Goal: Navigation & Orientation: Find specific page/section

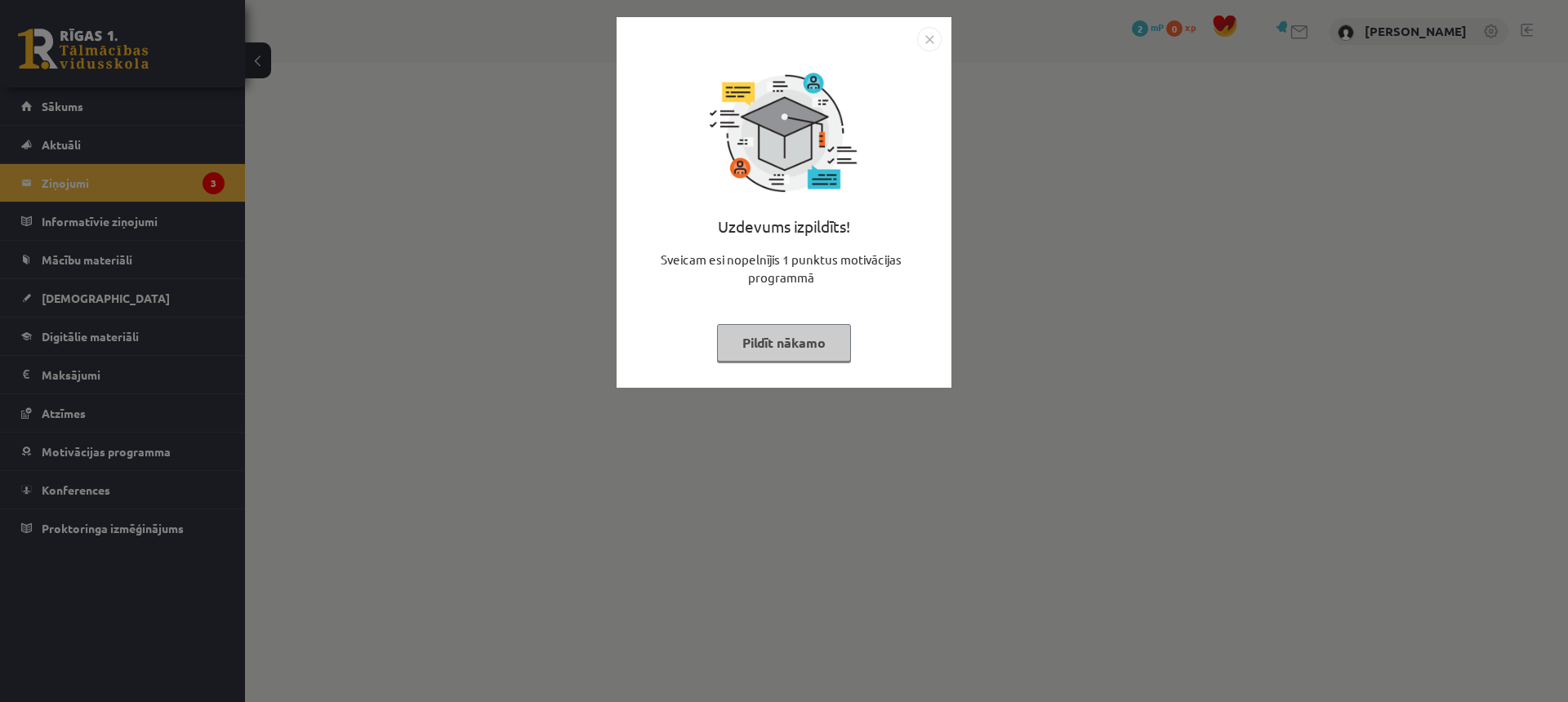
click at [771, 344] on button "Pildīt nākamo" at bounding box center [784, 343] width 134 height 37
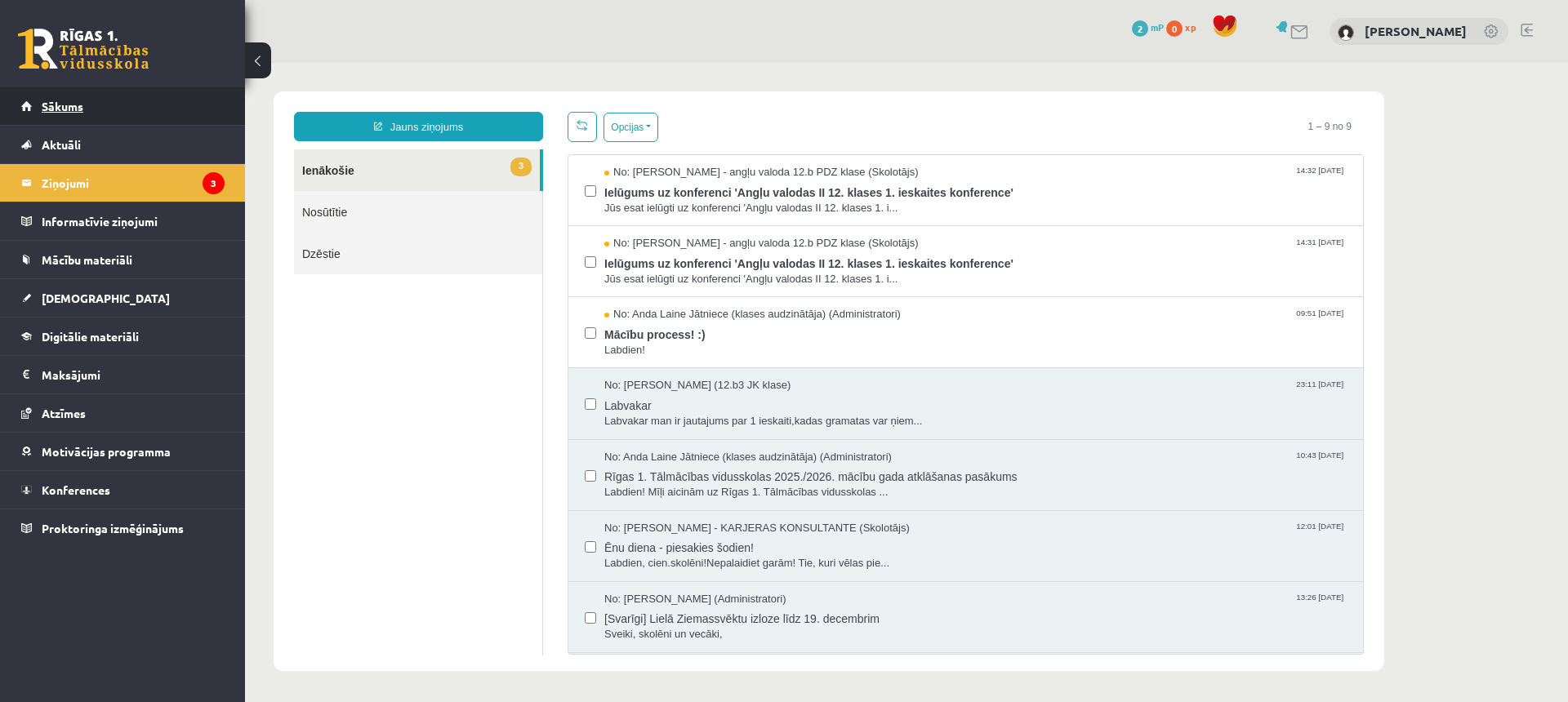
click at [83, 107] on link "Sākums" at bounding box center [123, 106] width 204 height 37
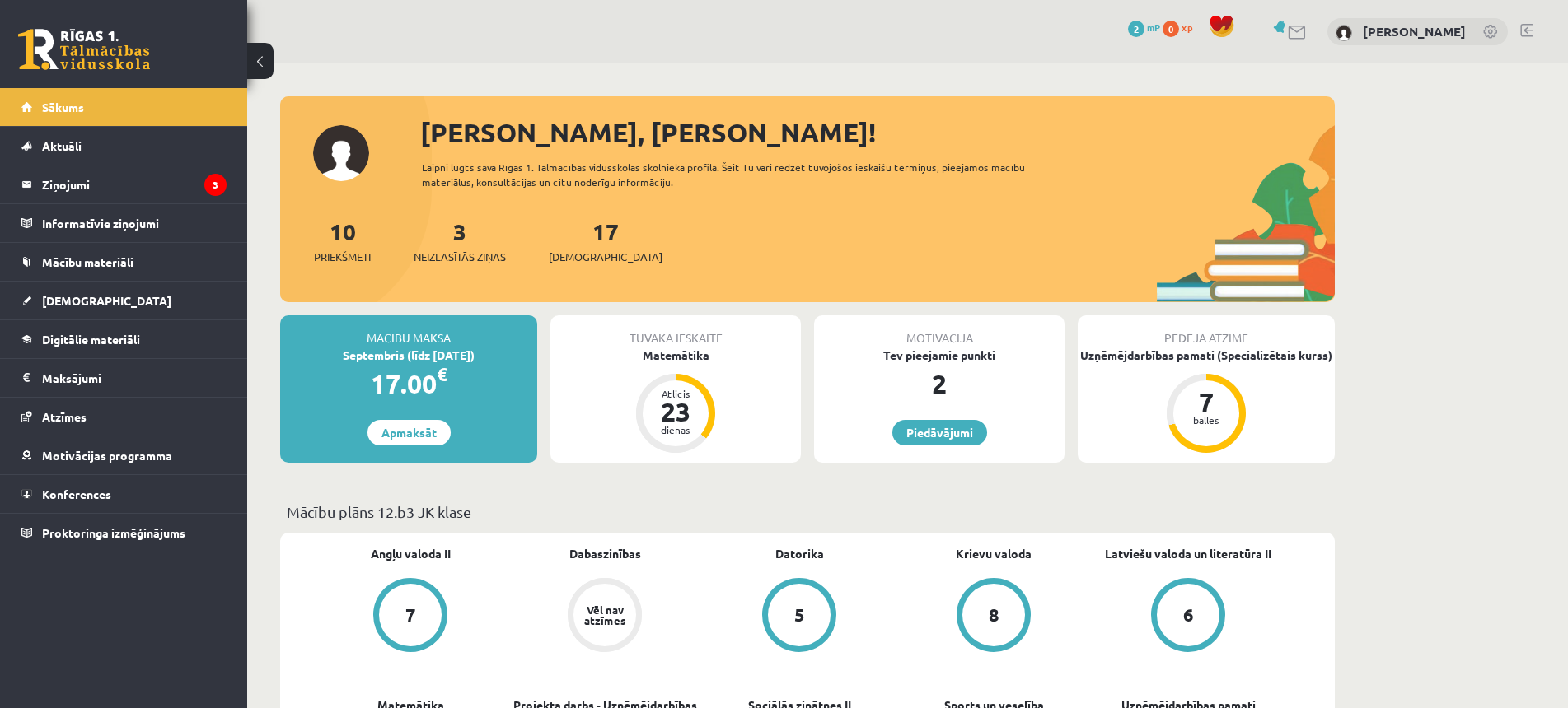
click at [1145, 32] on span "2" at bounding box center [1136, 29] width 17 height 17
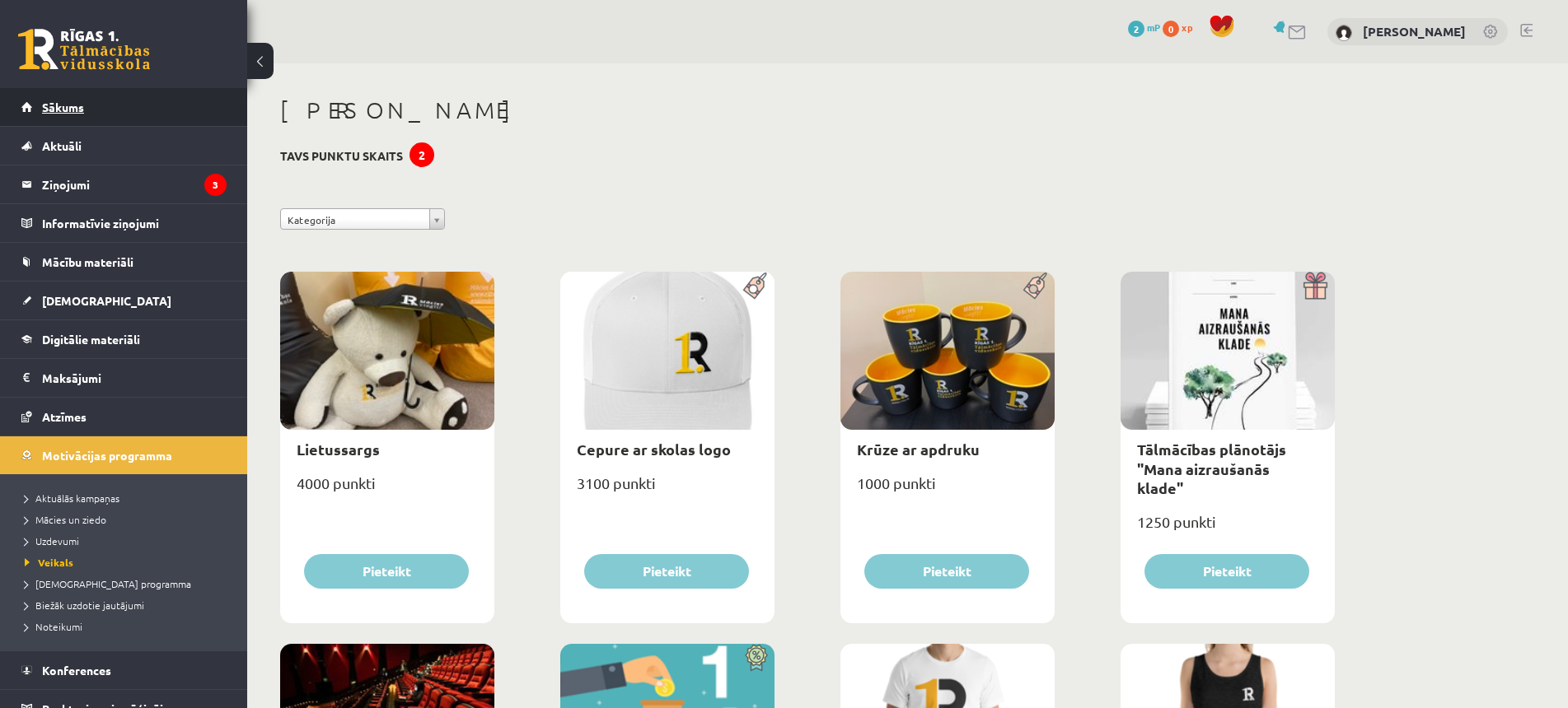
click at [67, 103] on span "Sākums" at bounding box center [63, 107] width 42 height 15
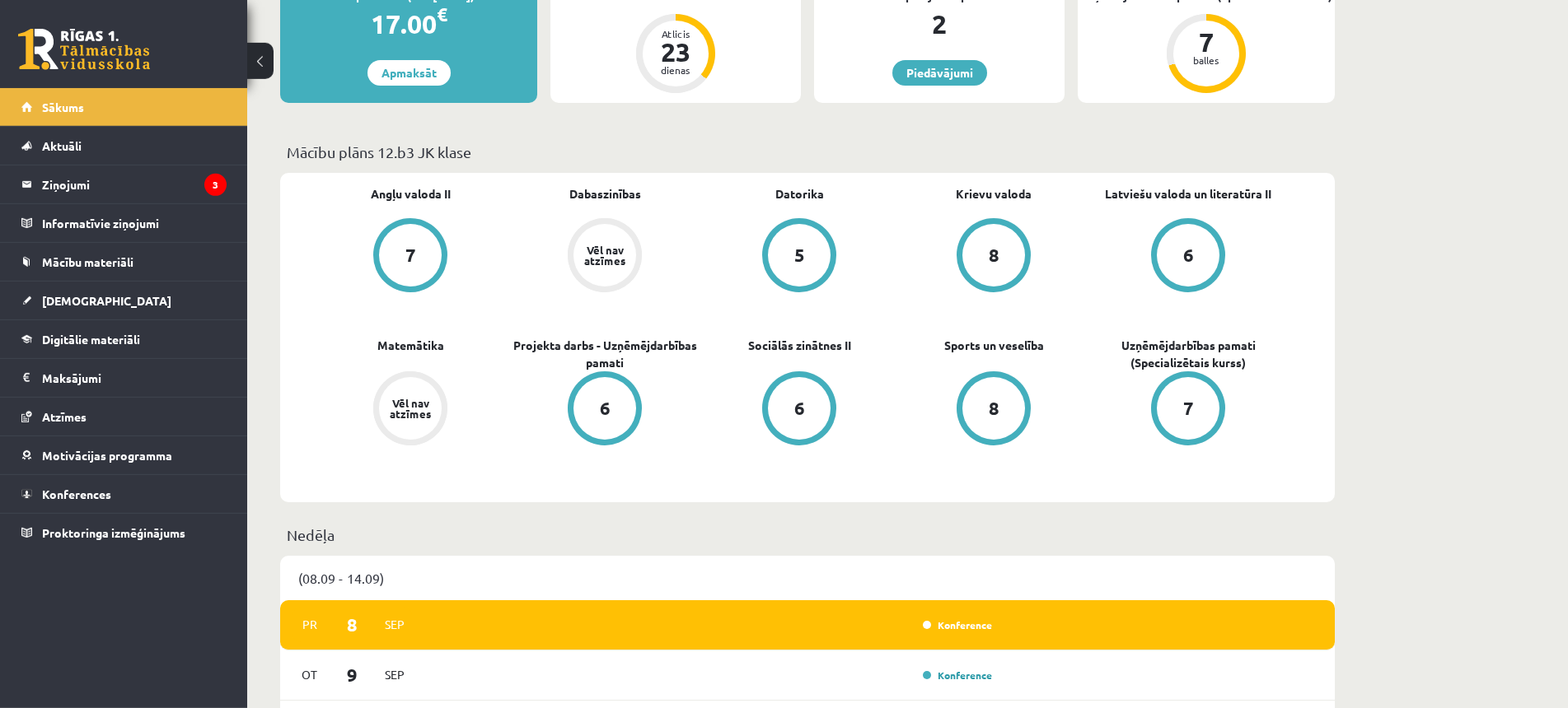
scroll to position [420, 0]
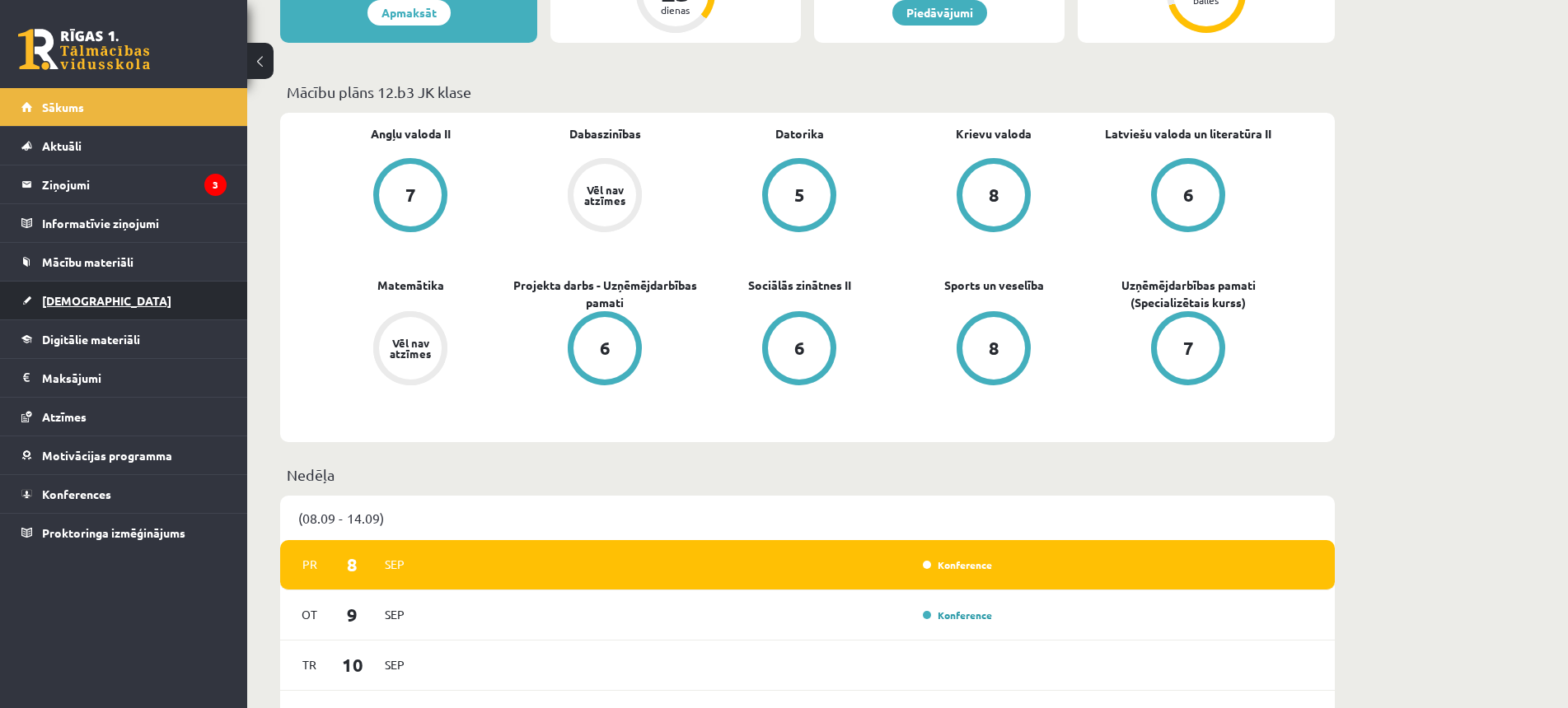
click at [80, 311] on link "[DEMOGRAPHIC_DATA]" at bounding box center [124, 300] width 206 height 38
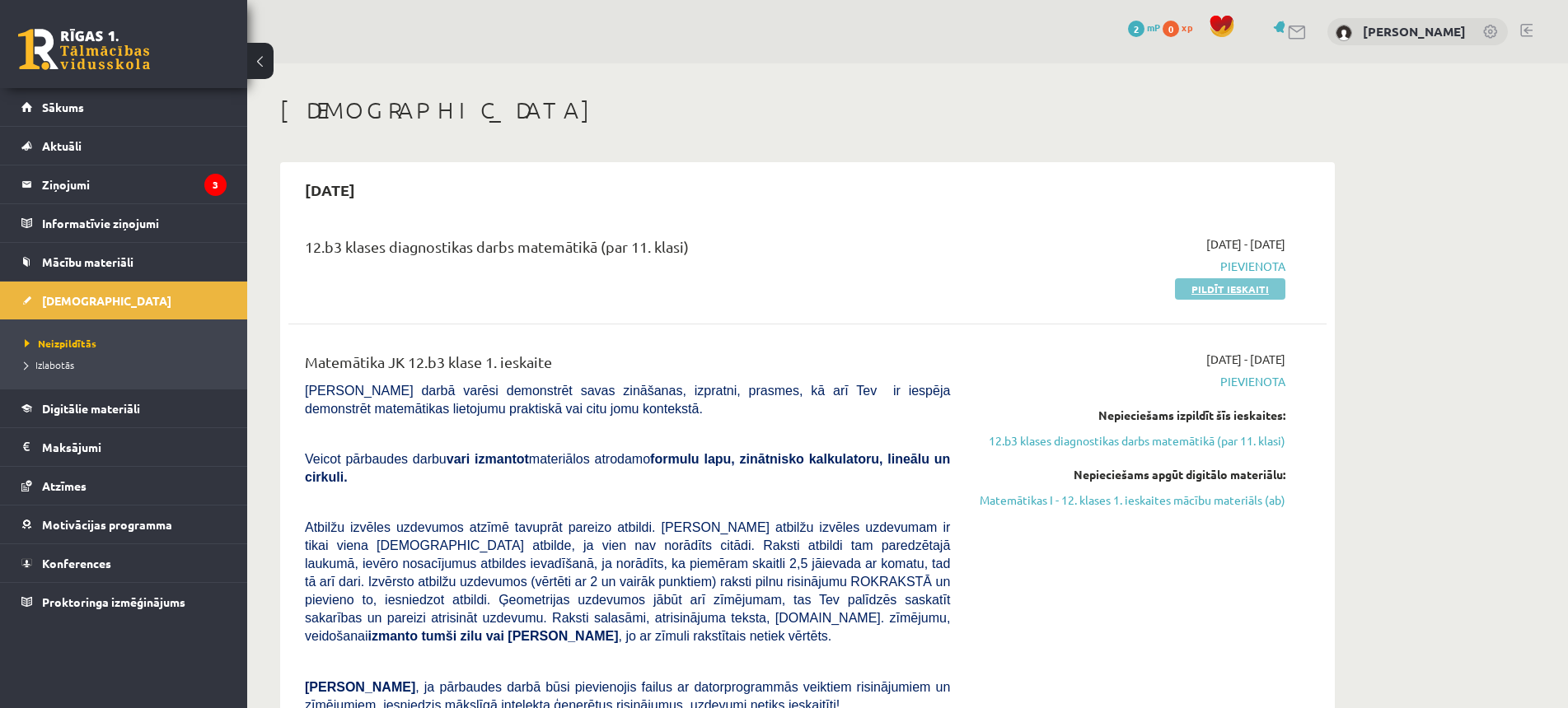
click at [1238, 285] on link "Pildīt ieskaiti" at bounding box center [1230, 289] width 111 height 22
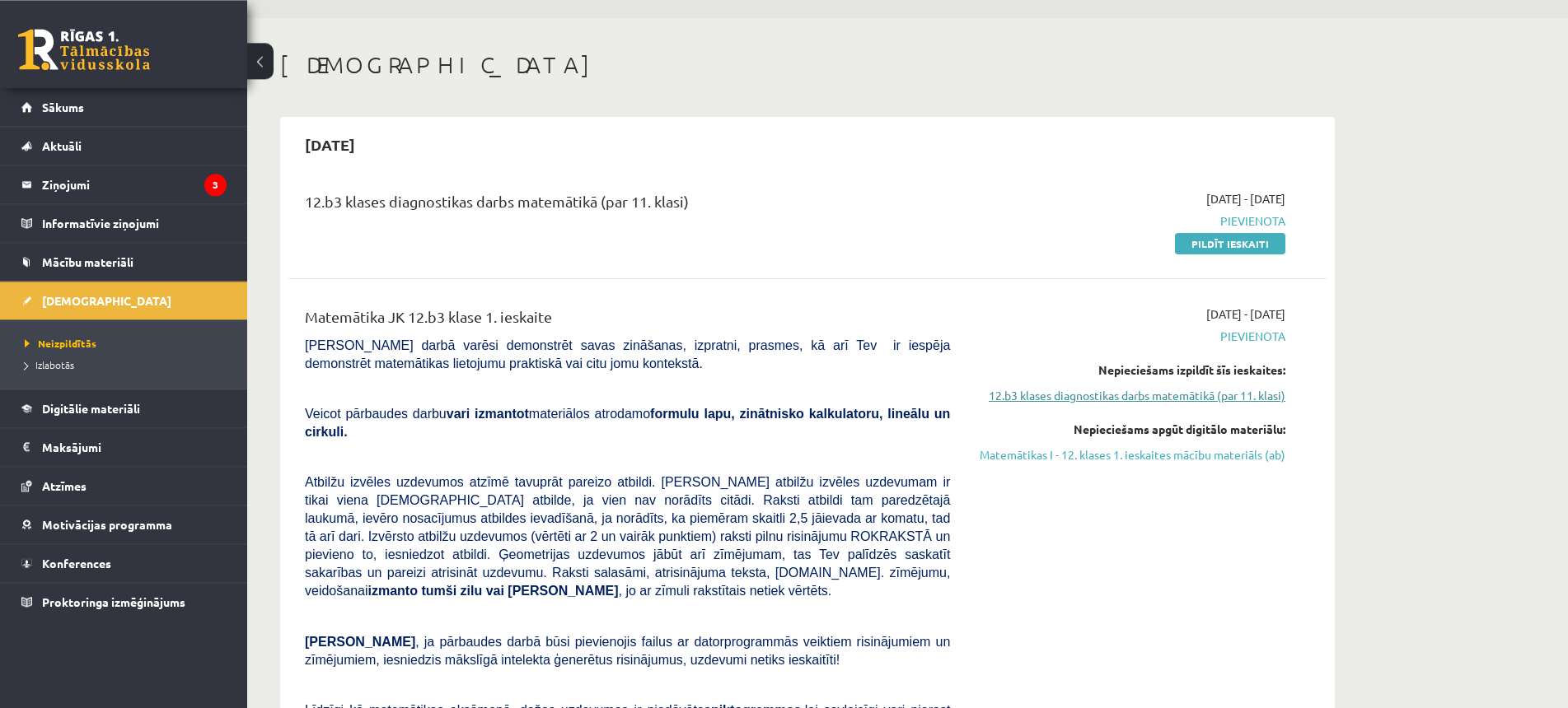
scroll to position [84, 0]
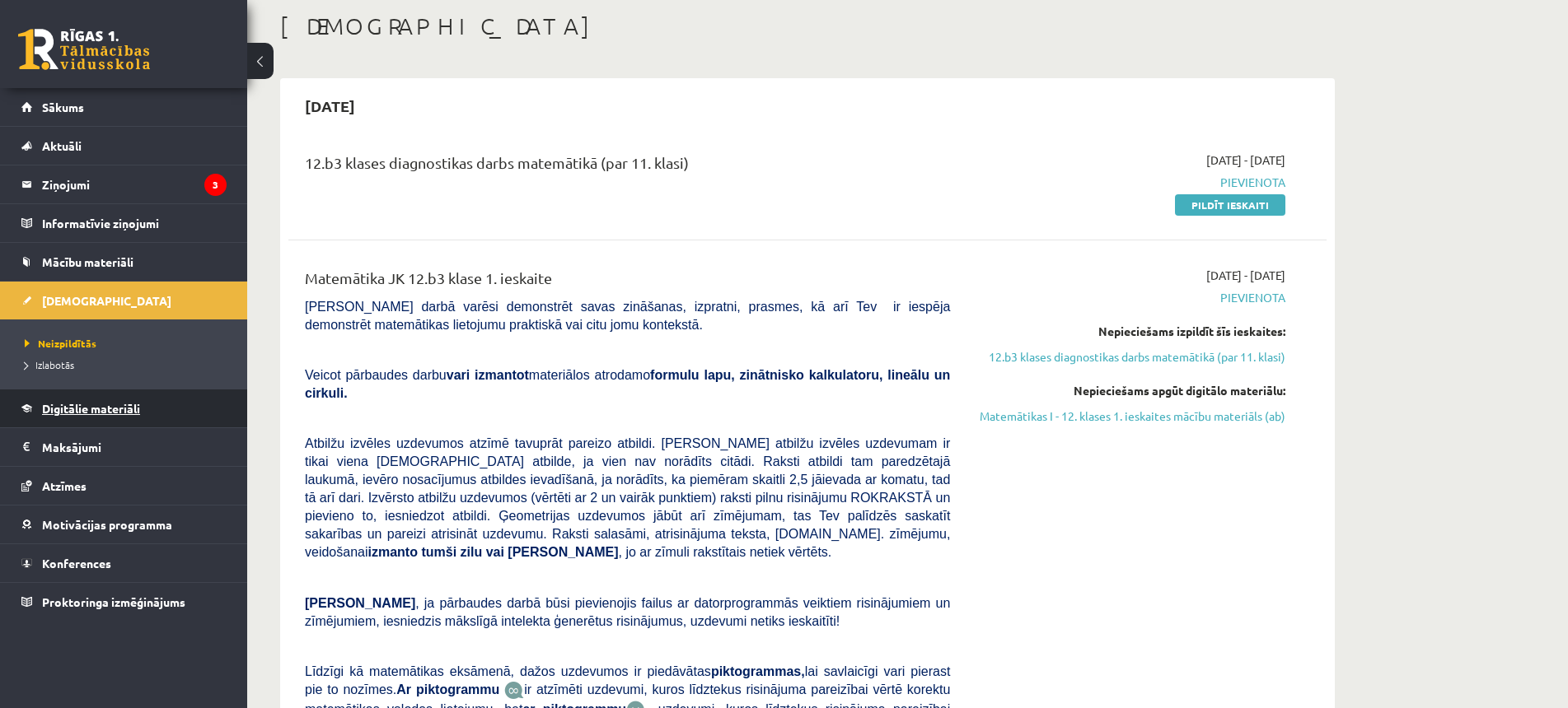
click at [84, 410] on span "Digitālie materiāli" at bounding box center [91, 408] width 98 height 15
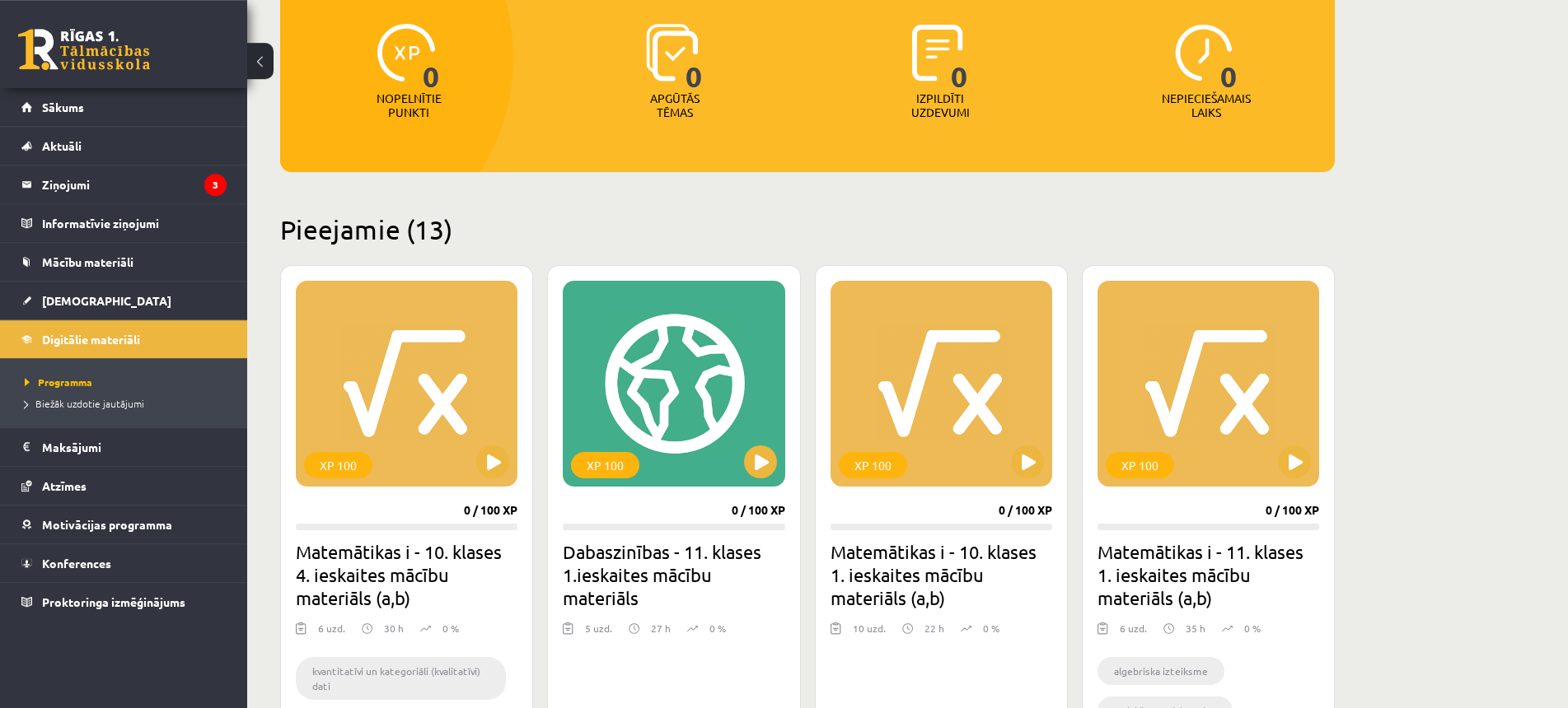
scroll to position [252, 0]
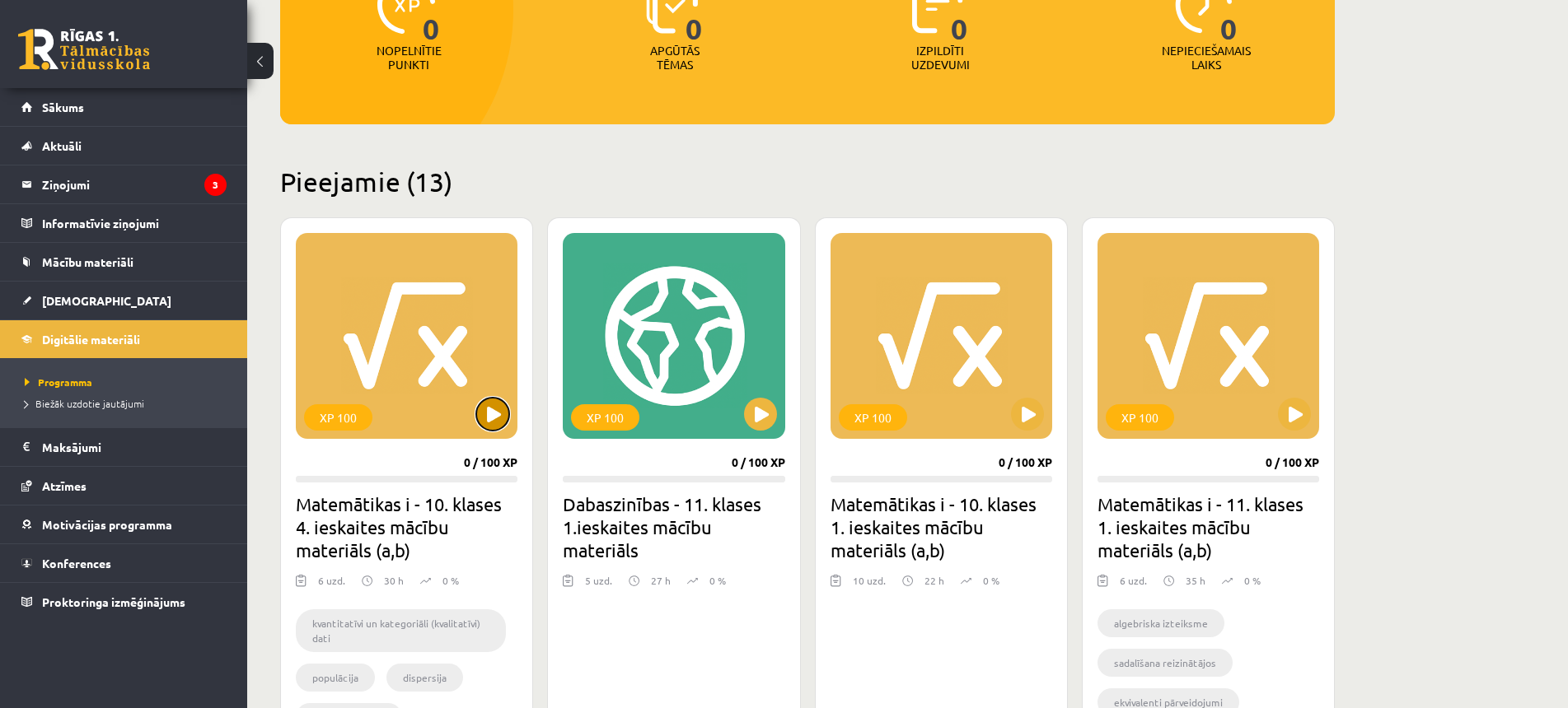
click at [497, 419] on button at bounding box center [492, 414] width 33 height 33
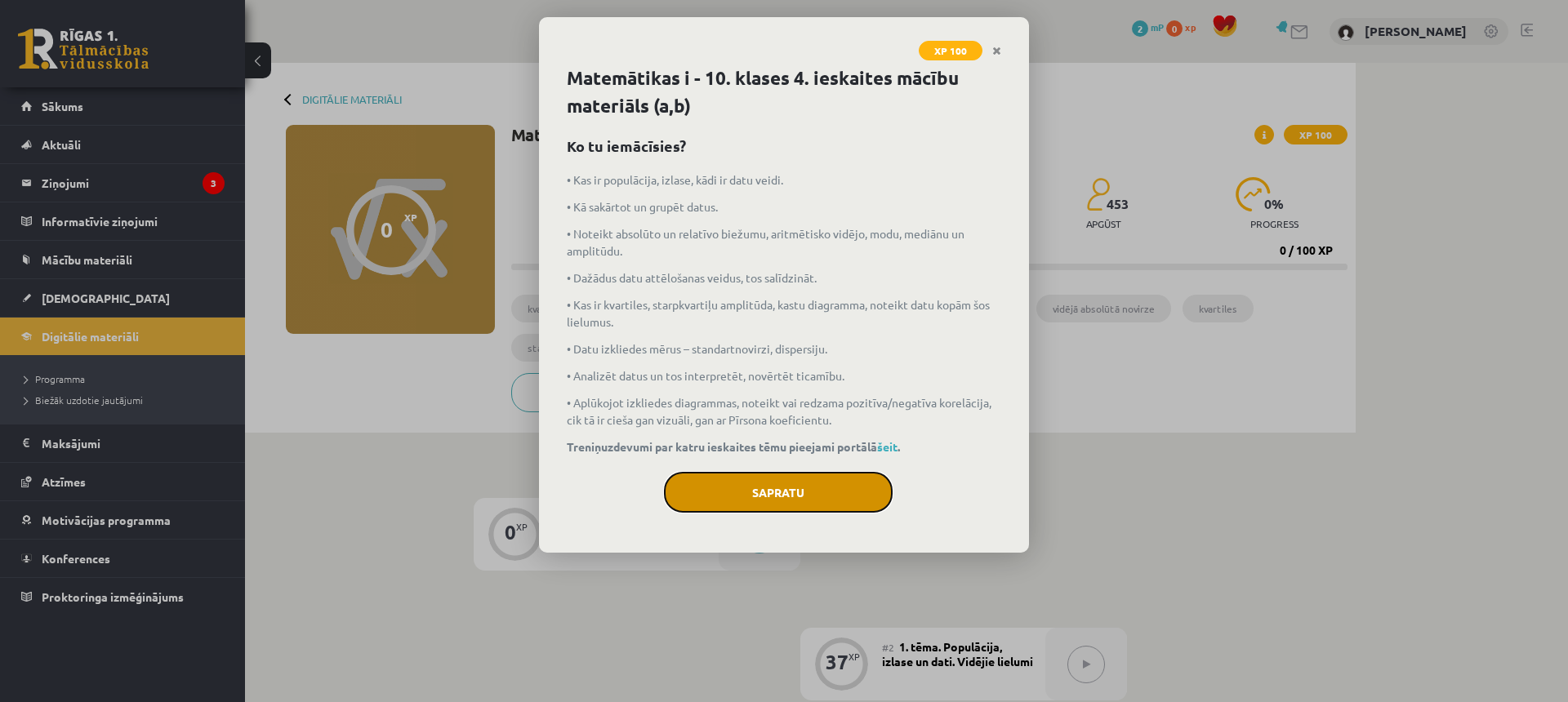
click at [830, 489] on button "Sapratu" at bounding box center [779, 492] width 229 height 41
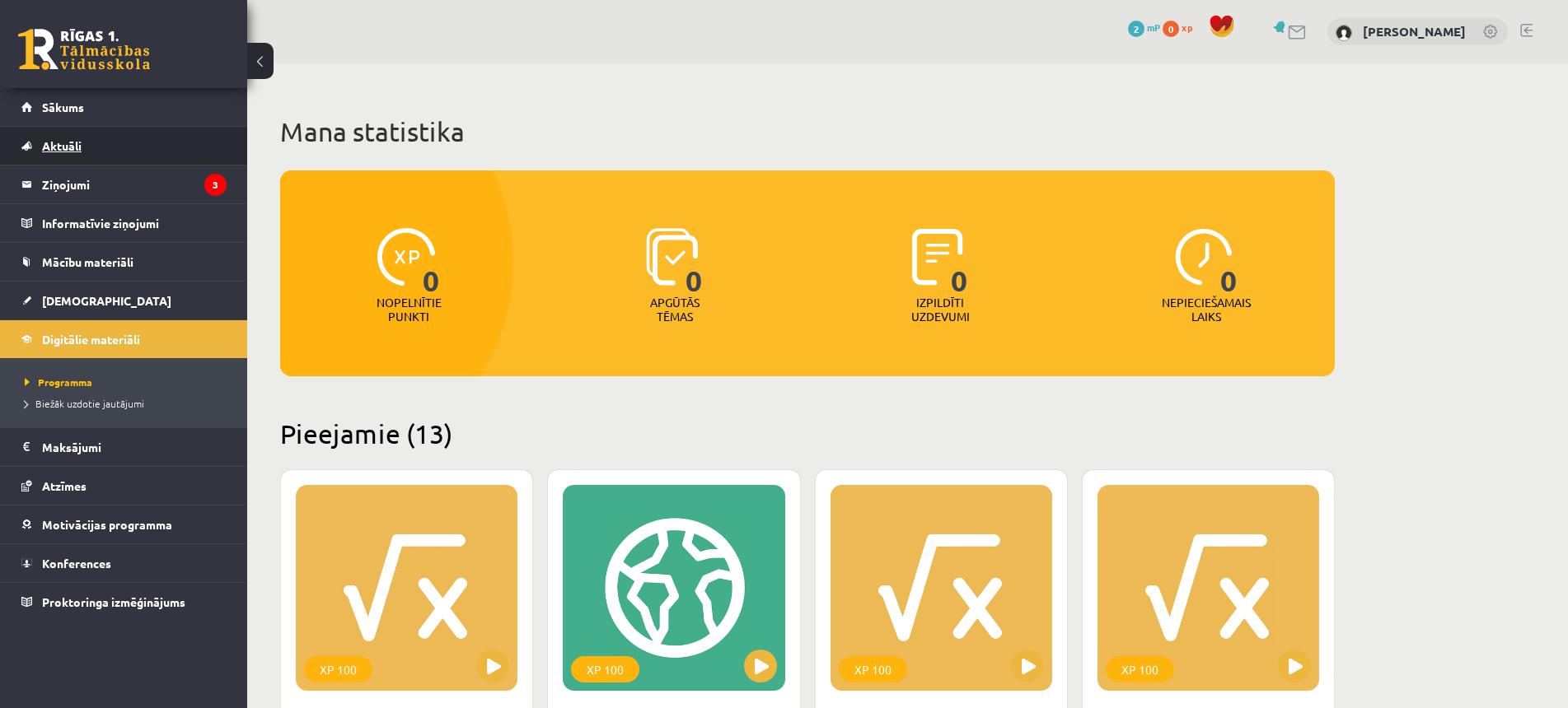
scroll to position [252, 0]
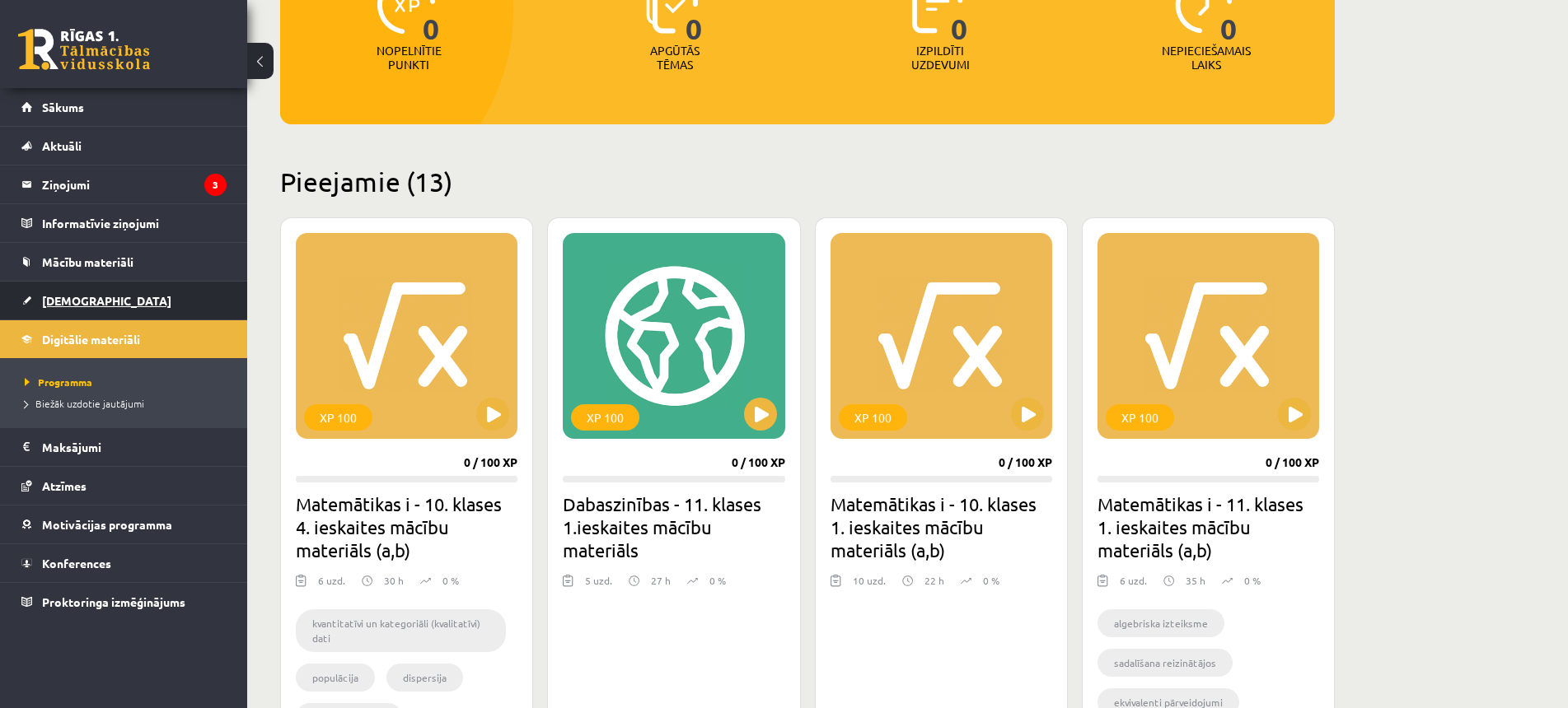
click at [132, 284] on link "[DEMOGRAPHIC_DATA]" at bounding box center [124, 300] width 206 height 38
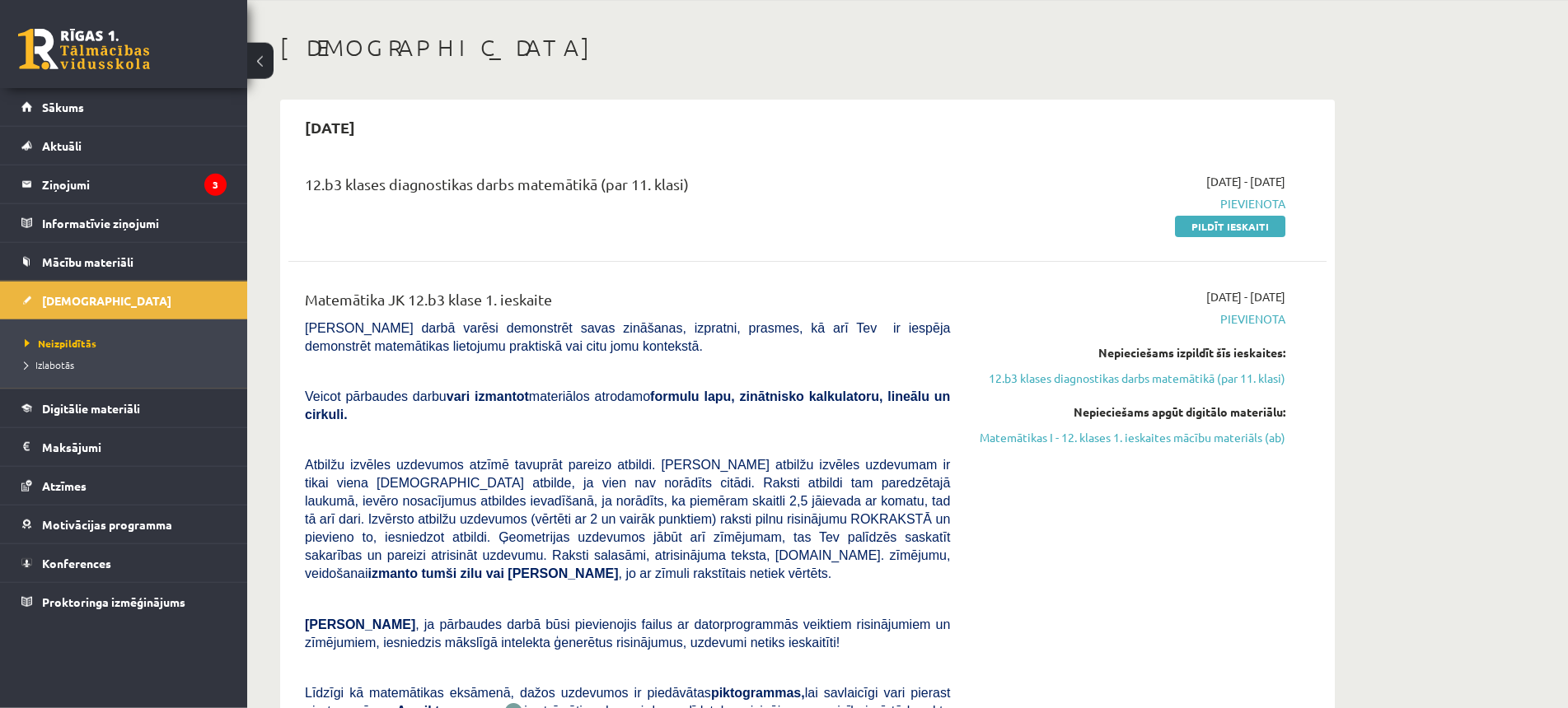
scroll to position [168, 0]
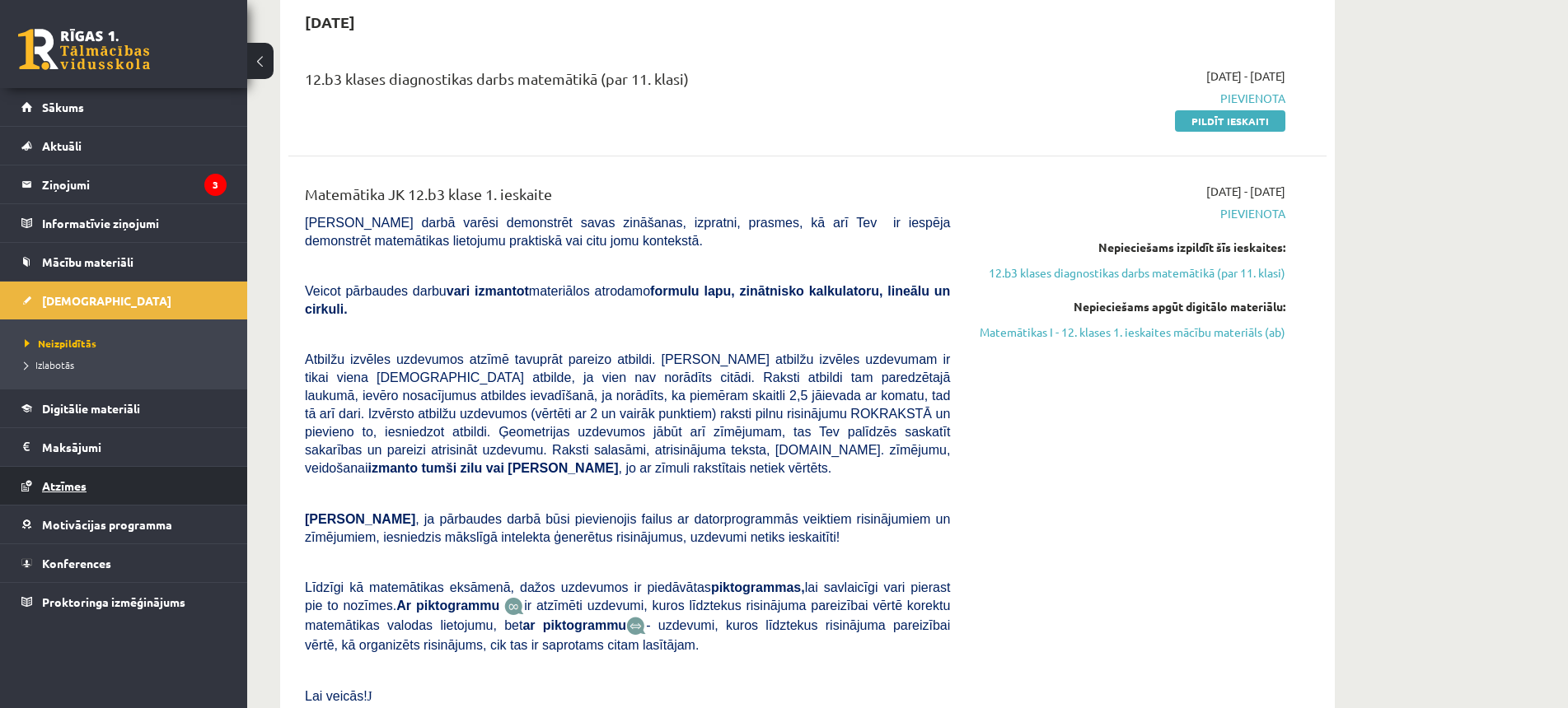
click at [62, 484] on span "Atzīmes" at bounding box center [64, 486] width 44 height 15
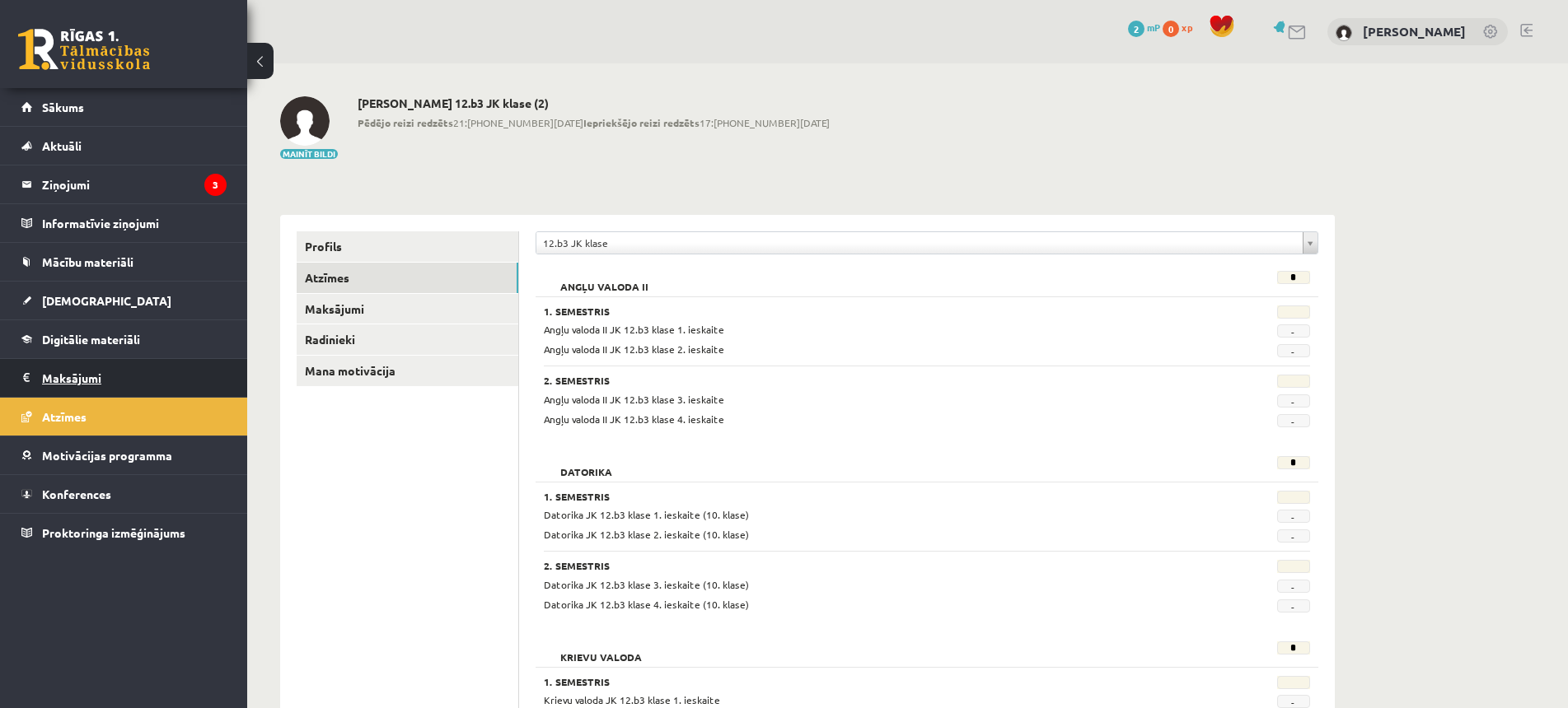
click at [88, 368] on legend "Maksājumi 0" at bounding box center [134, 378] width 185 height 38
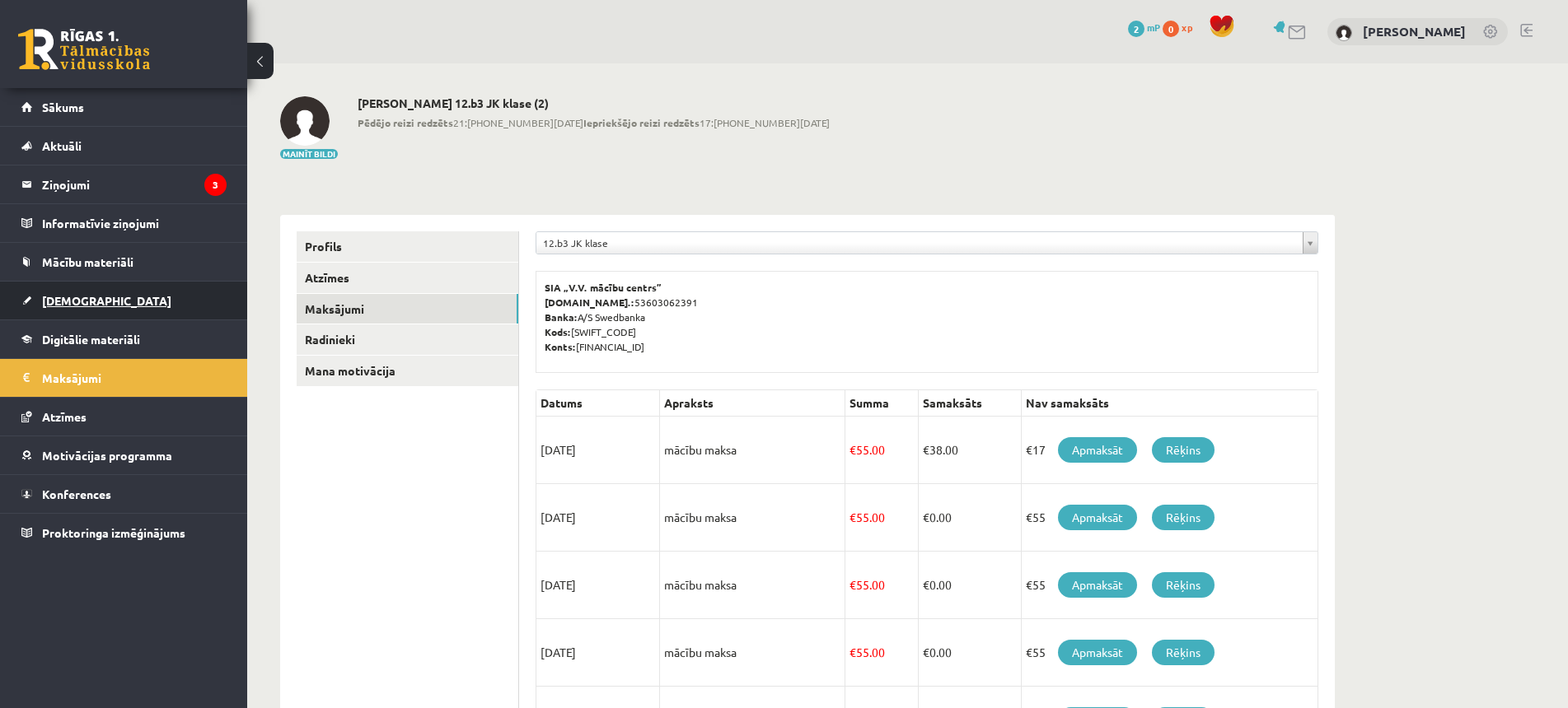
click at [42, 301] on span "[DEMOGRAPHIC_DATA]" at bounding box center [107, 300] width 129 height 15
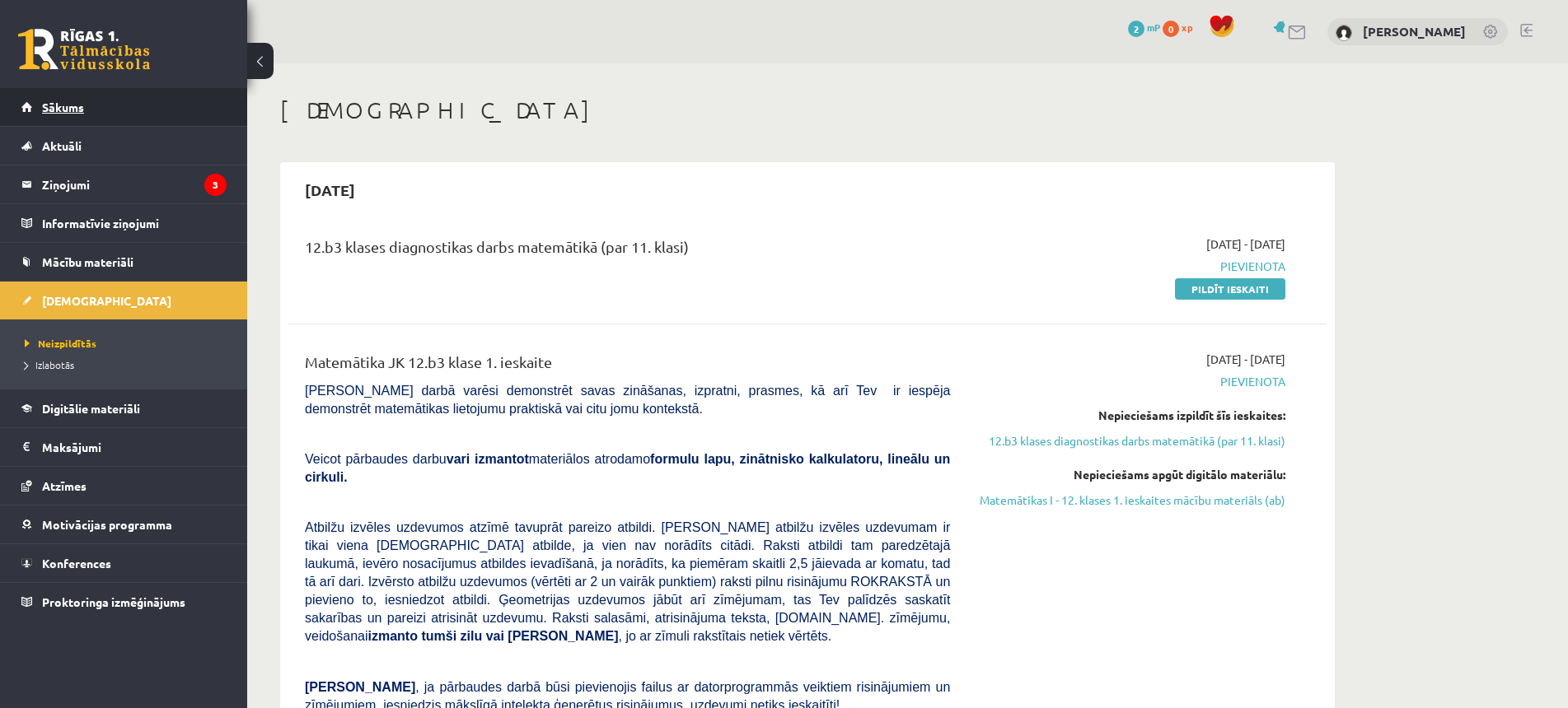
click at [82, 107] on span "Sākums" at bounding box center [63, 107] width 42 height 15
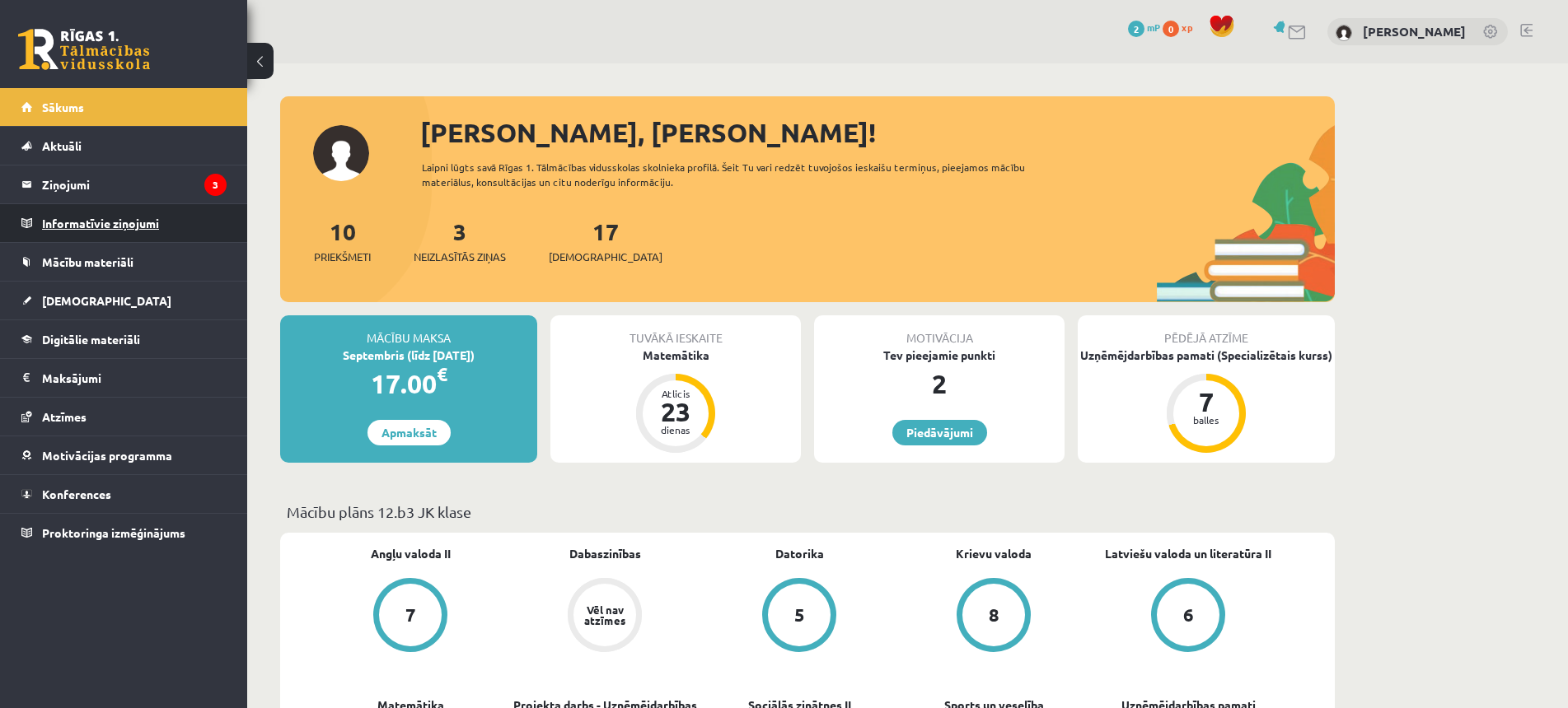
click at [146, 226] on legend "Informatīvie ziņojumi 0" at bounding box center [134, 223] width 185 height 38
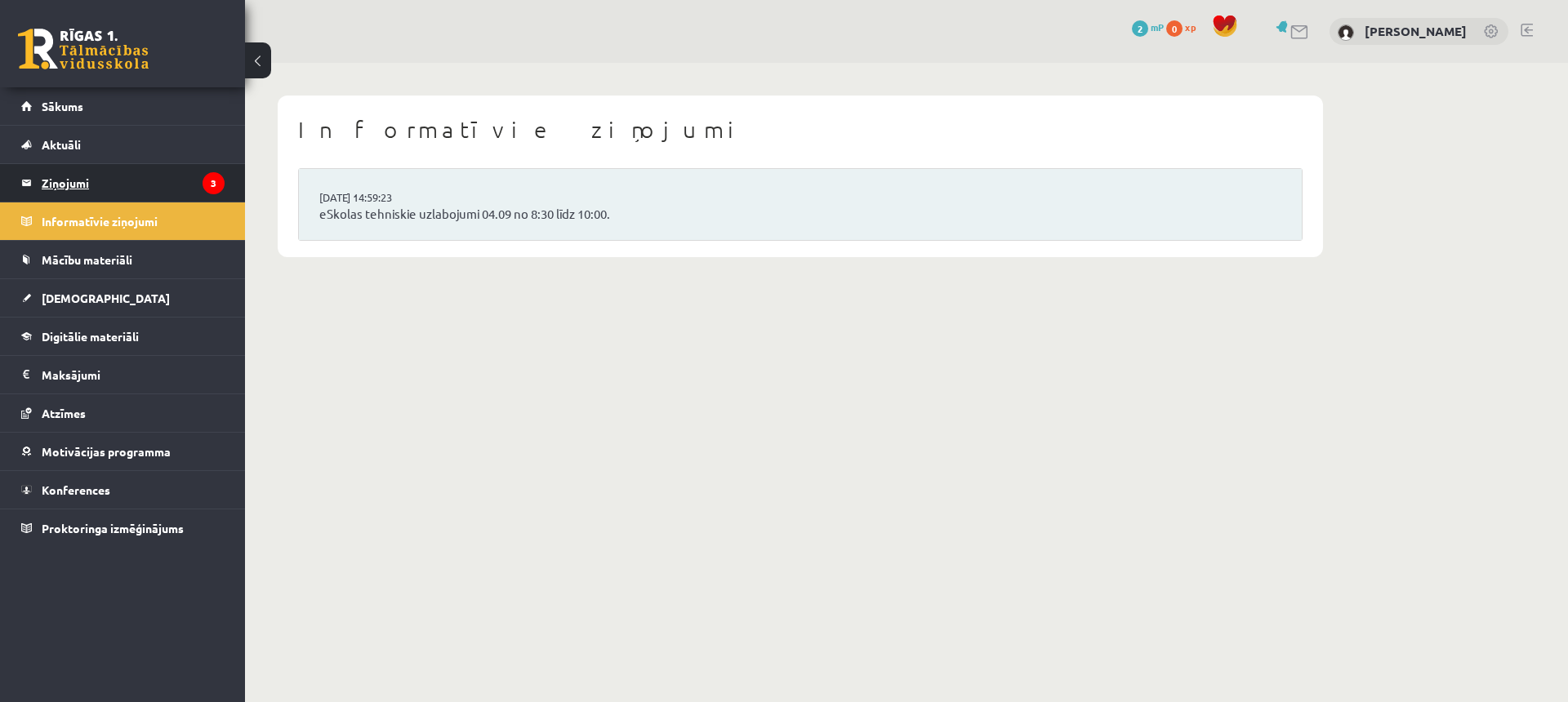
click at [169, 178] on legend "Ziņojumi 3" at bounding box center [133, 183] width 183 height 37
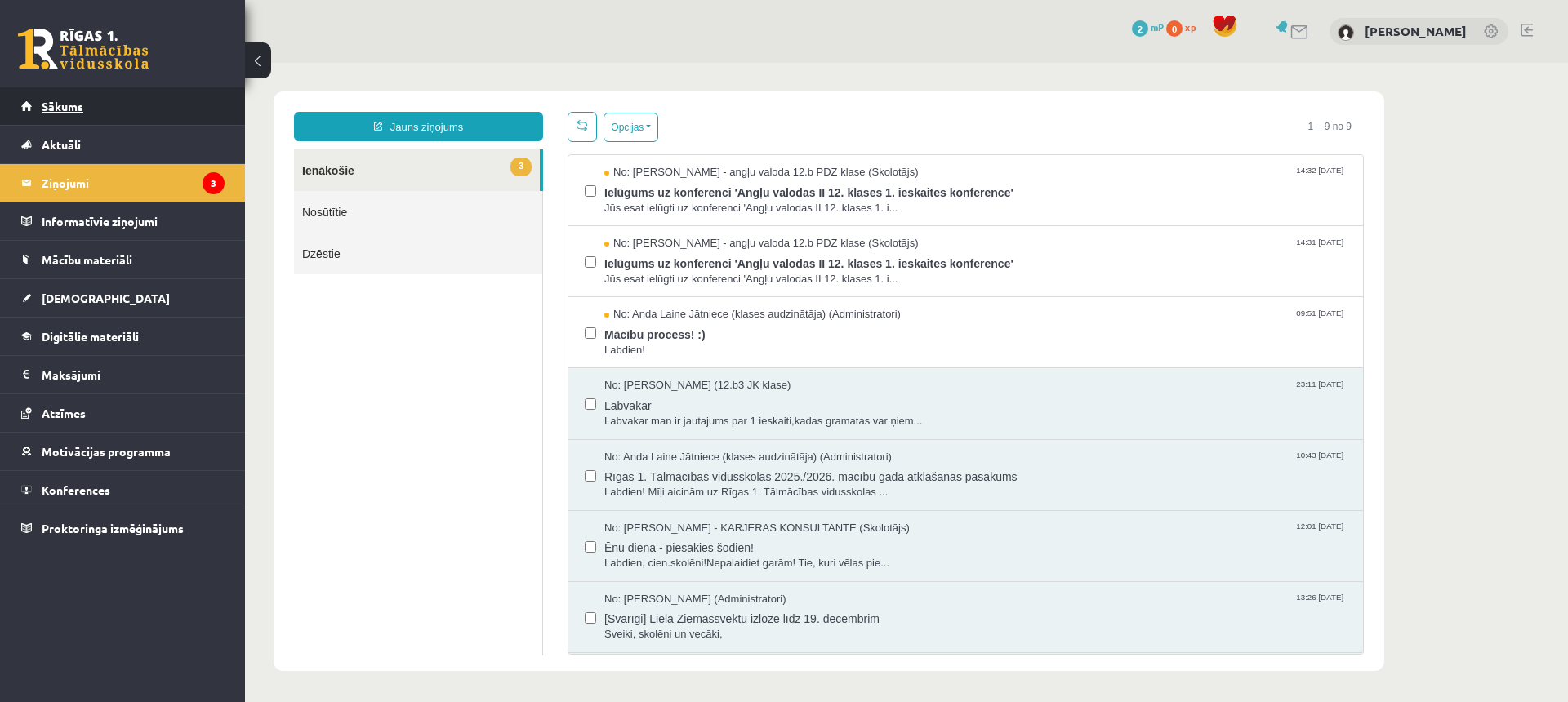
click at [76, 103] on span "Sākums" at bounding box center [63, 106] width 42 height 15
